Goal: Information Seeking & Learning: Learn about a topic

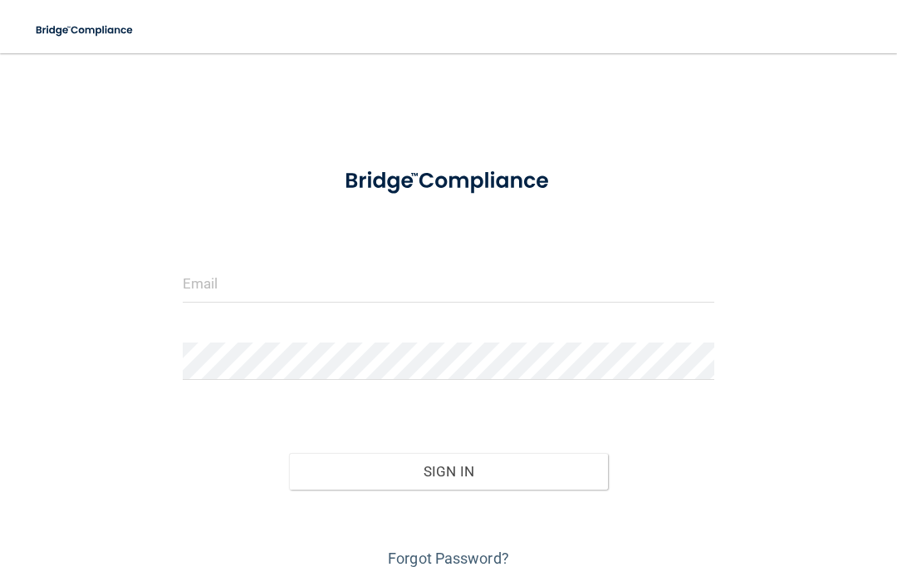
click at [474, 292] on input "email" at bounding box center [449, 283] width 532 height 37
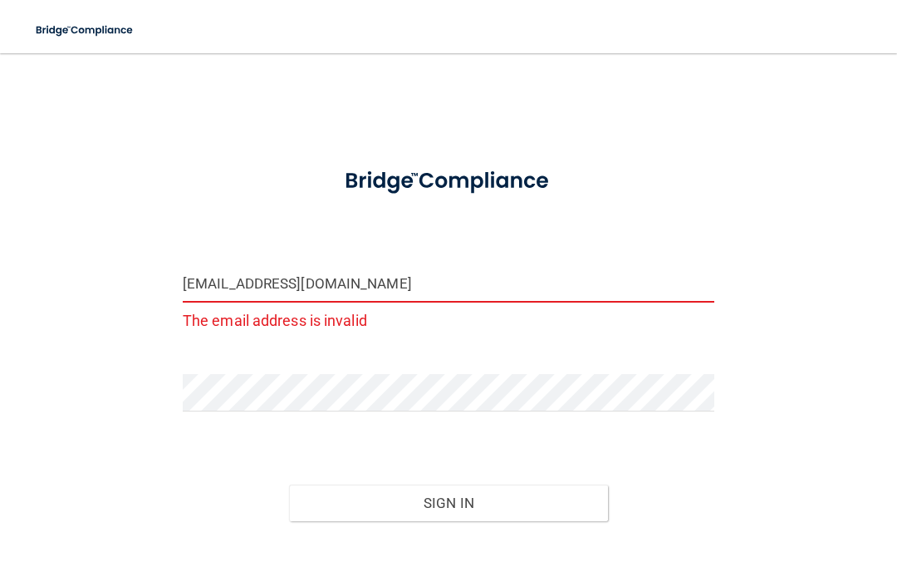
type input "[EMAIL_ADDRESS][DOMAIN_NAME]"
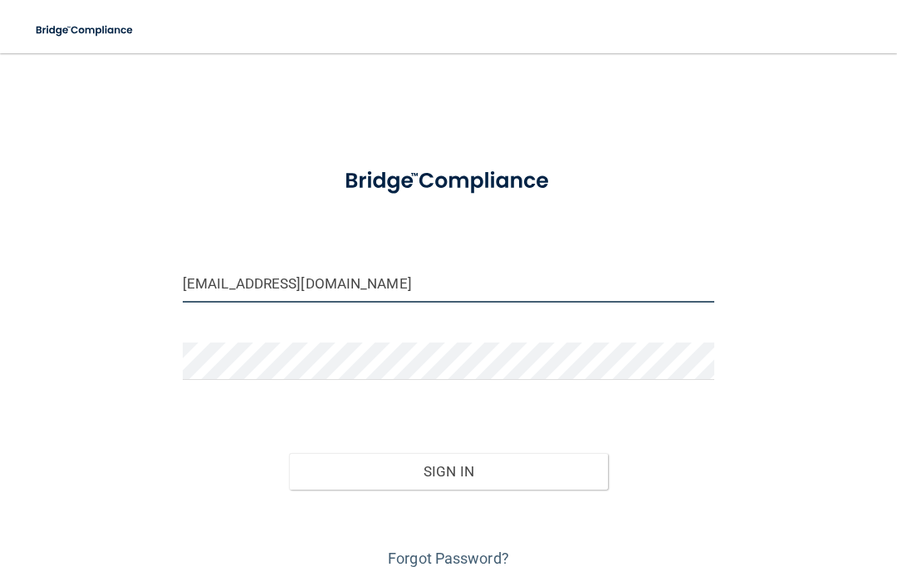
click at [449, 470] on button "Sign In" at bounding box center [448, 471] width 319 height 37
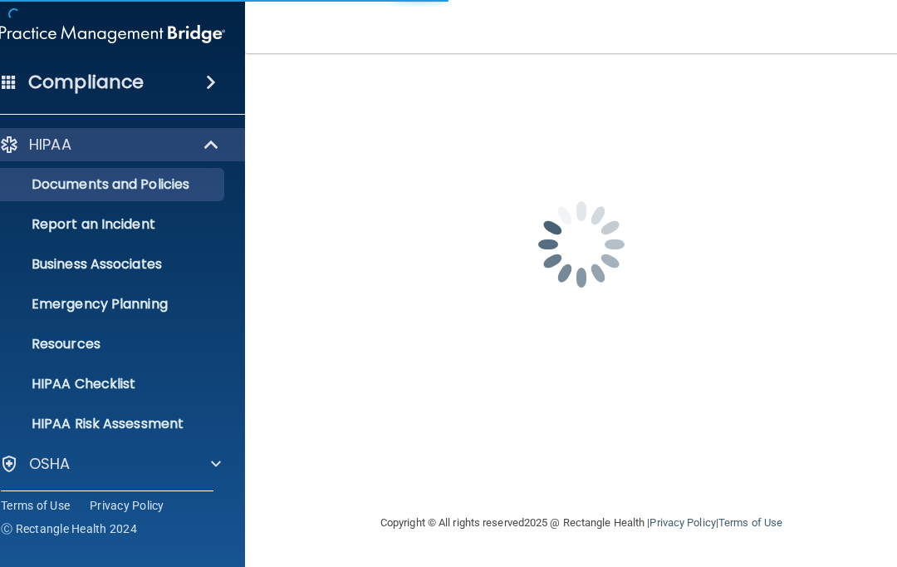
click at [456, 460] on div "[EMAIL_ADDRESS][DOMAIN_NAME] Password is required Invalid email/password. You d…" at bounding box center [581, 283] width 607 height 426
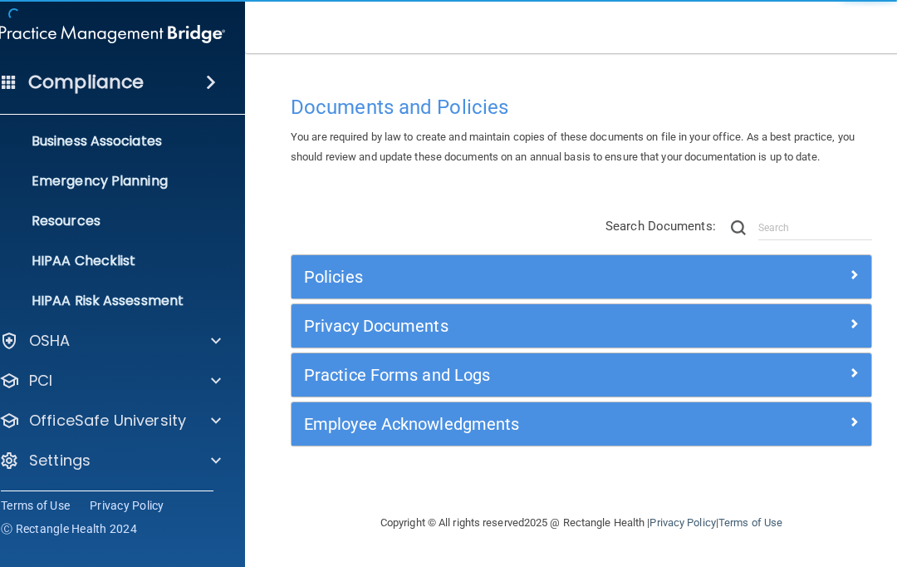
scroll to position [123, 0]
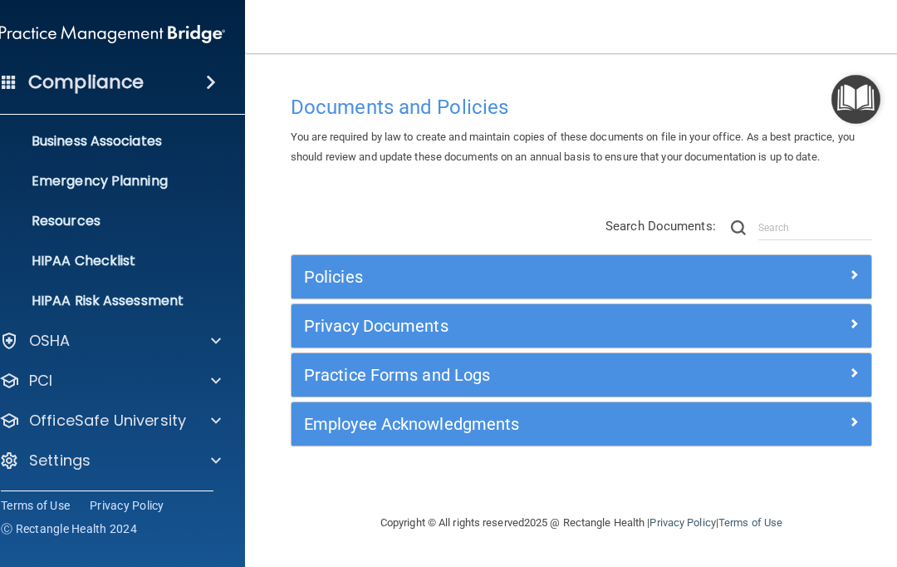
click at [162, 338] on div "OSHA" at bounding box center [90, 341] width 206 height 20
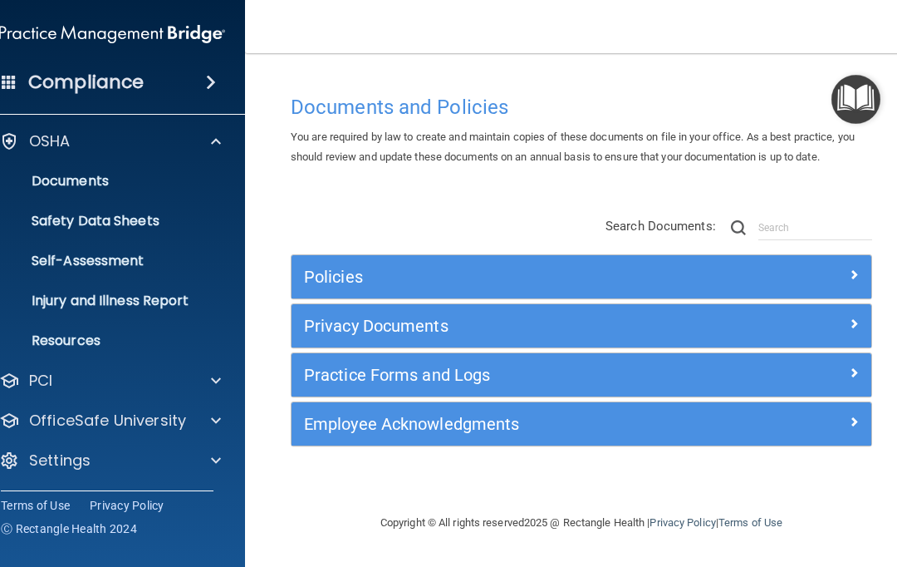
click at [209, 460] on div at bounding box center [214, 460] width 42 height 20
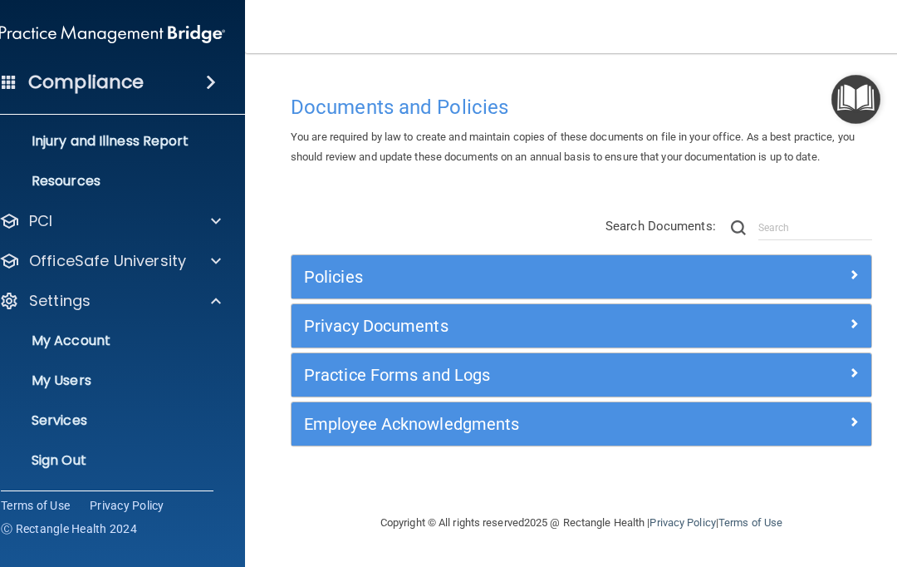
click at [96, 379] on p "My Users" at bounding box center [103, 380] width 227 height 17
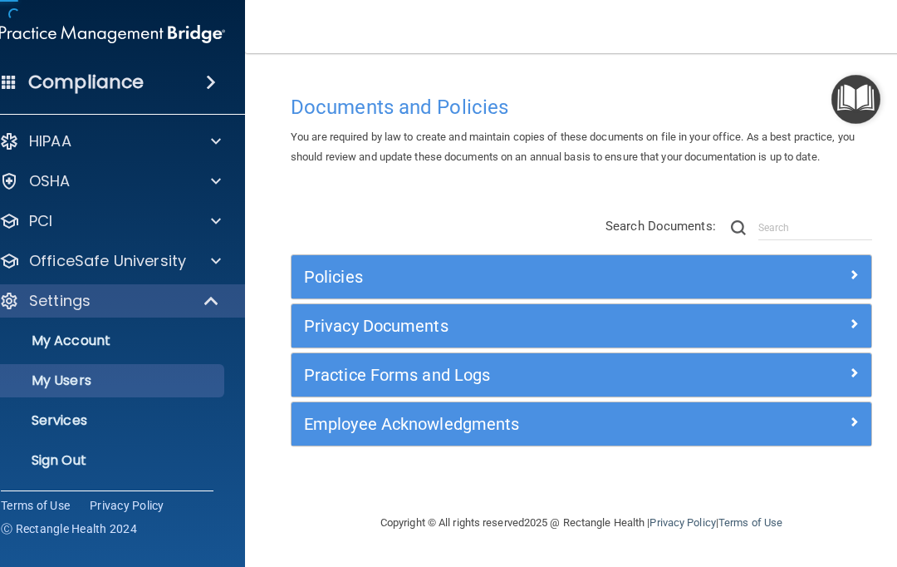
scroll to position [3, 0]
select select "20"
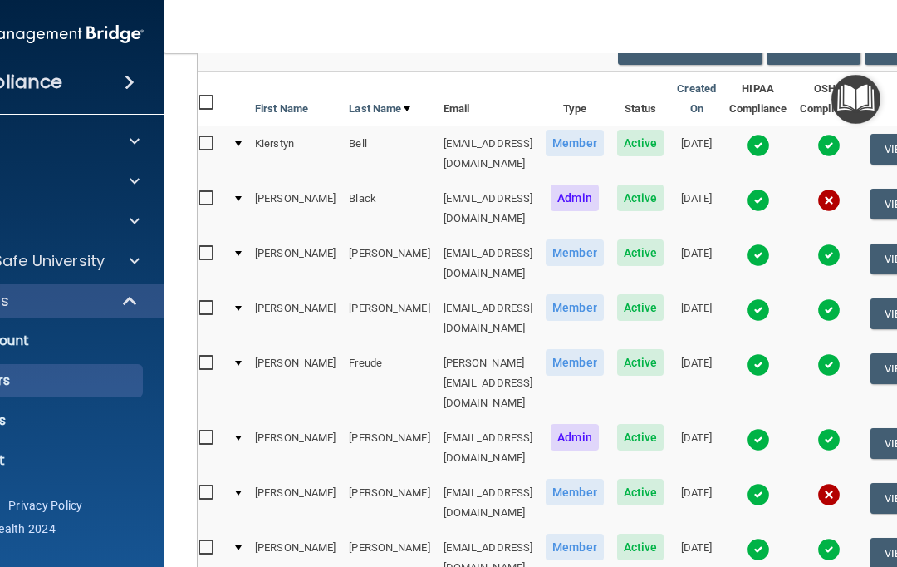
scroll to position [0, 6]
click at [864, 183] on td at bounding box center [829, 208] width 71 height 55
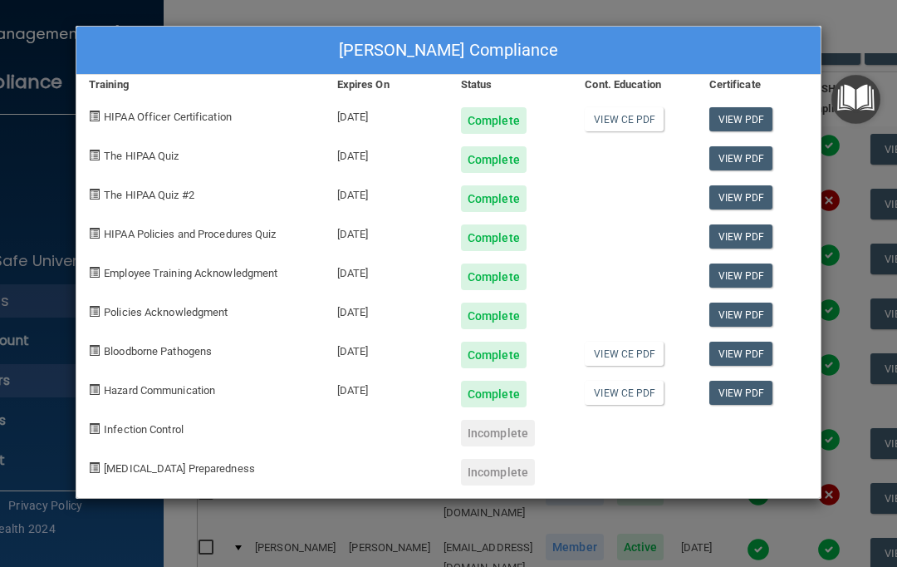
click at [638, 115] on link "View CE PDF" at bounding box center [624, 119] width 79 height 24
click at [634, 352] on link "View CE PDF" at bounding box center [624, 354] width 79 height 24
click at [626, 401] on link "View CE PDF" at bounding box center [624, 393] width 79 height 24
